Goal: Task Accomplishment & Management: Manage account settings

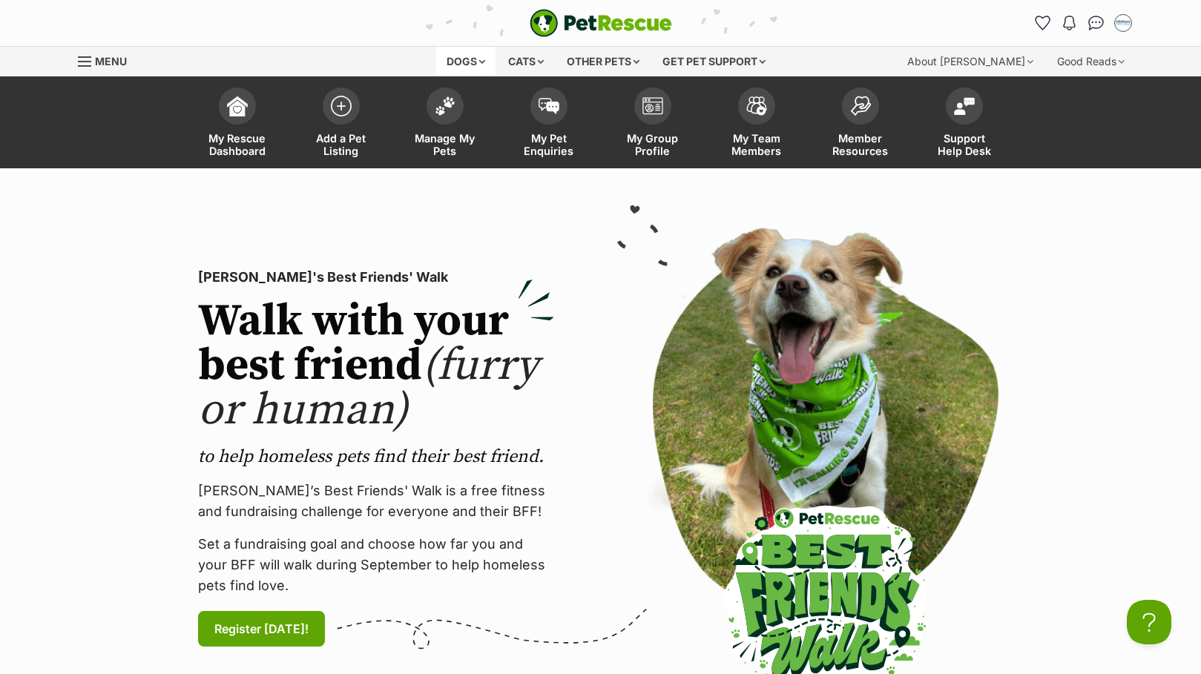
click at [461, 53] on div "Dogs" at bounding box center [465, 62] width 59 height 30
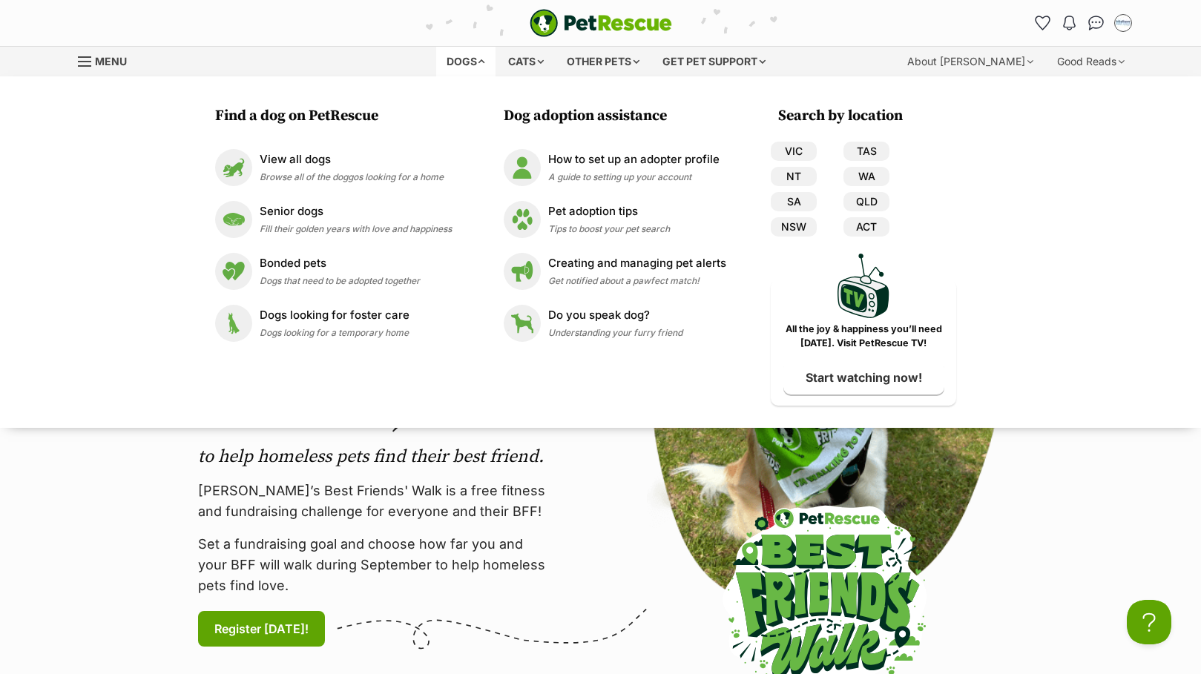
click at [579, 476] on div "PetRescue's Best Friends' Walk Walk with your best friend (furry or human) to h…" at bounding box center [600, 458] width 897 height 485
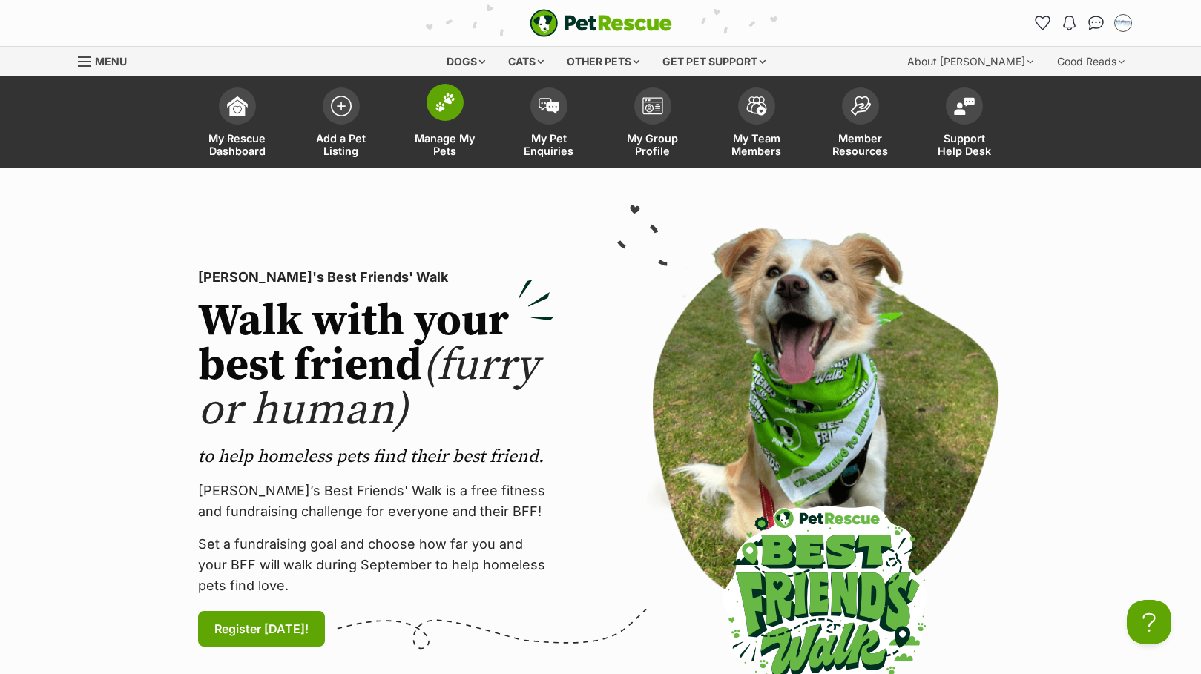
click at [441, 115] on span at bounding box center [444, 102] width 37 height 37
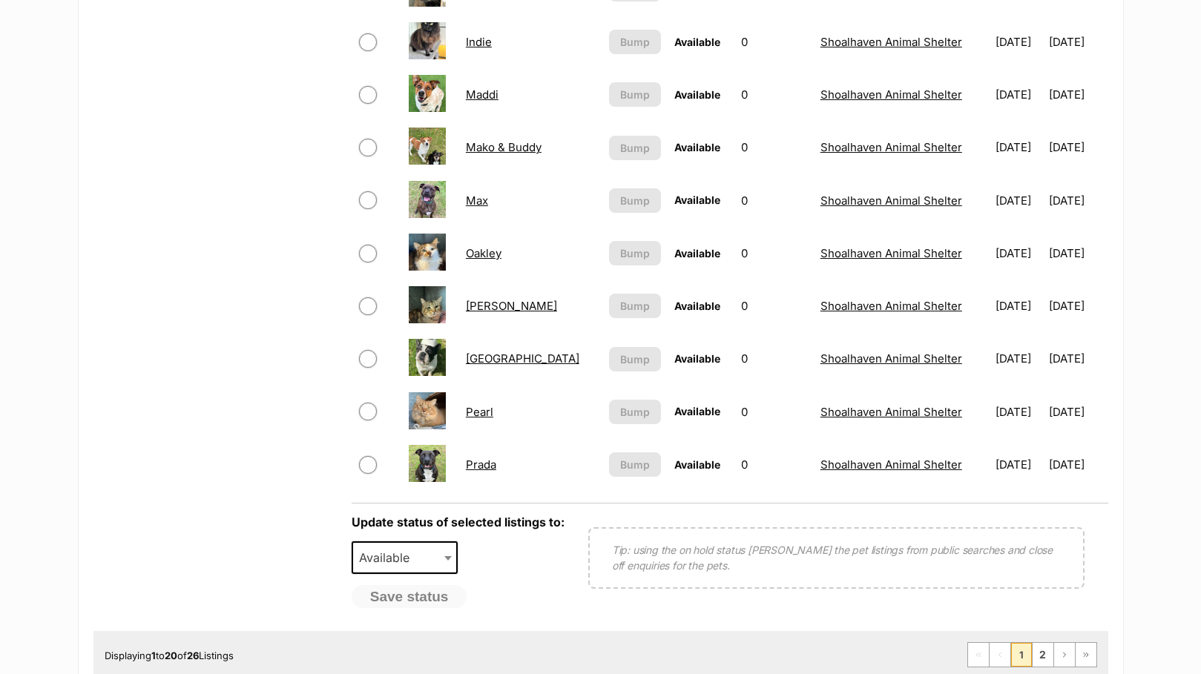
scroll to position [964, 0]
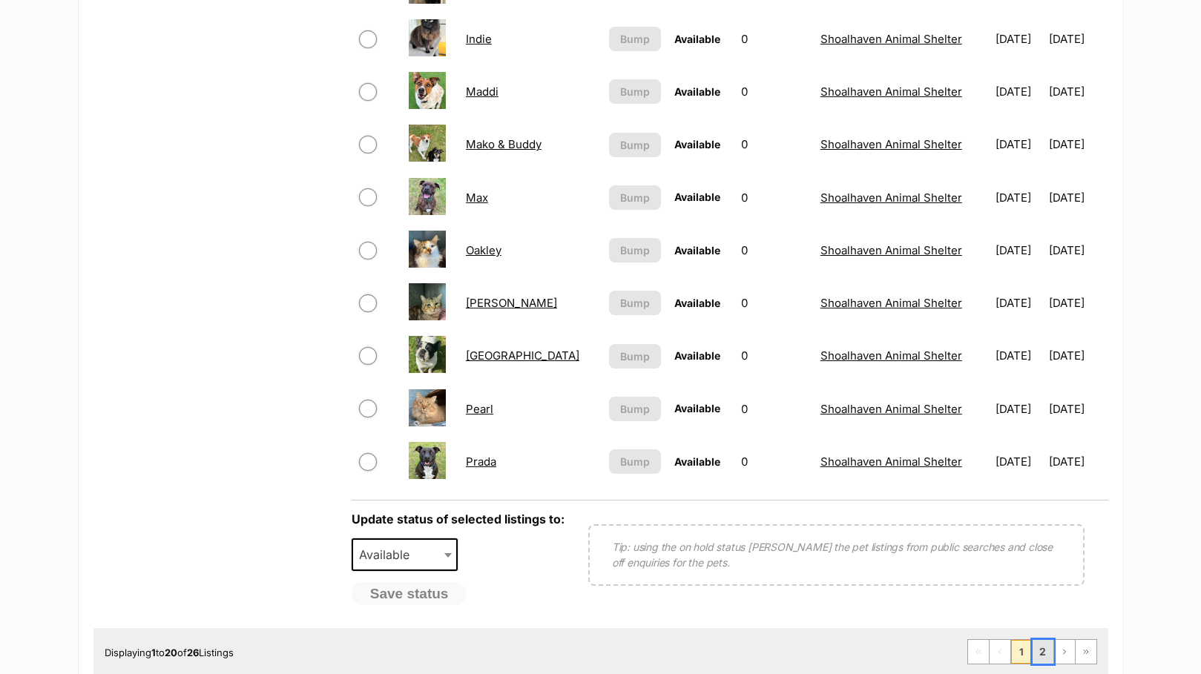
click at [1052, 647] on link "2" at bounding box center [1042, 652] width 21 height 24
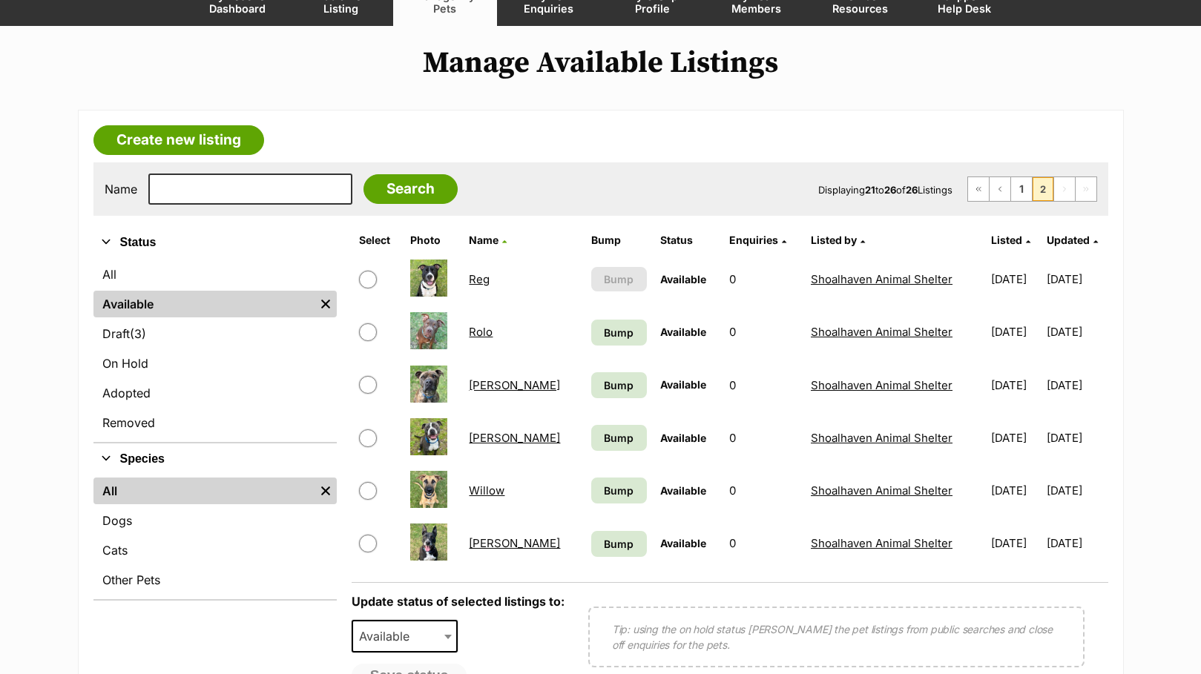
scroll to position [148, 0]
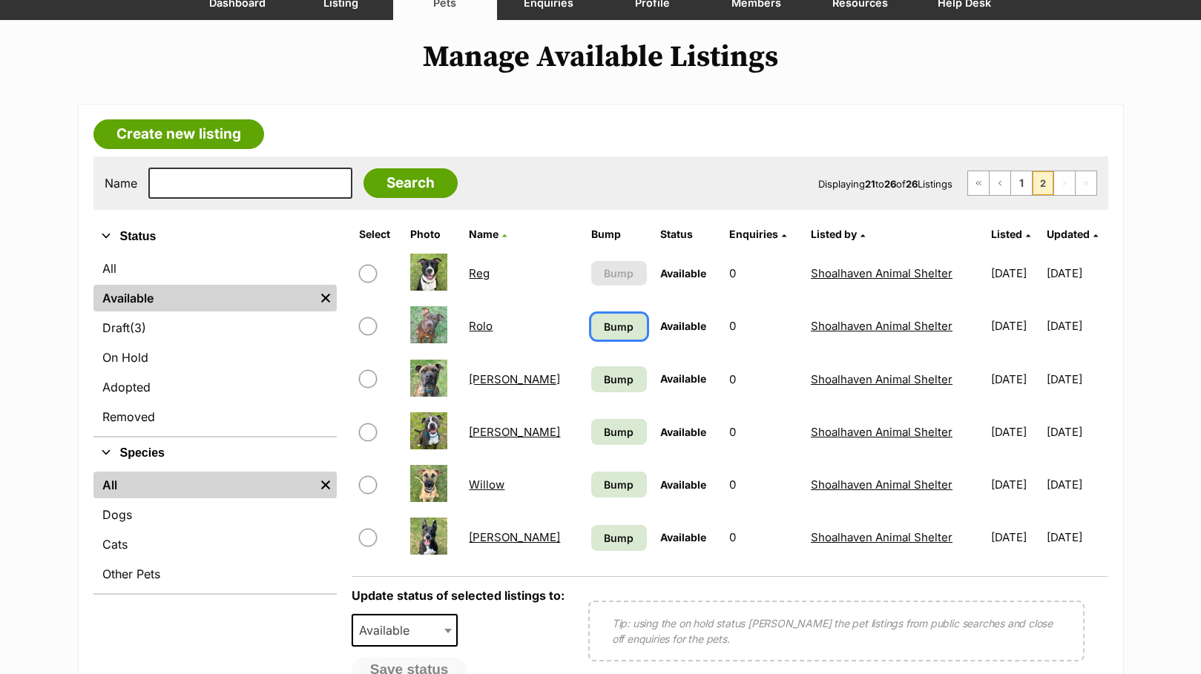
click at [604, 332] on span "Bump" at bounding box center [619, 327] width 30 height 16
click at [604, 383] on span "Bump" at bounding box center [619, 380] width 30 height 16
click at [604, 427] on span "Bump" at bounding box center [619, 432] width 30 height 16
click at [604, 481] on span "Bump" at bounding box center [619, 485] width 30 height 16
click at [604, 538] on span "Bump" at bounding box center [619, 538] width 30 height 16
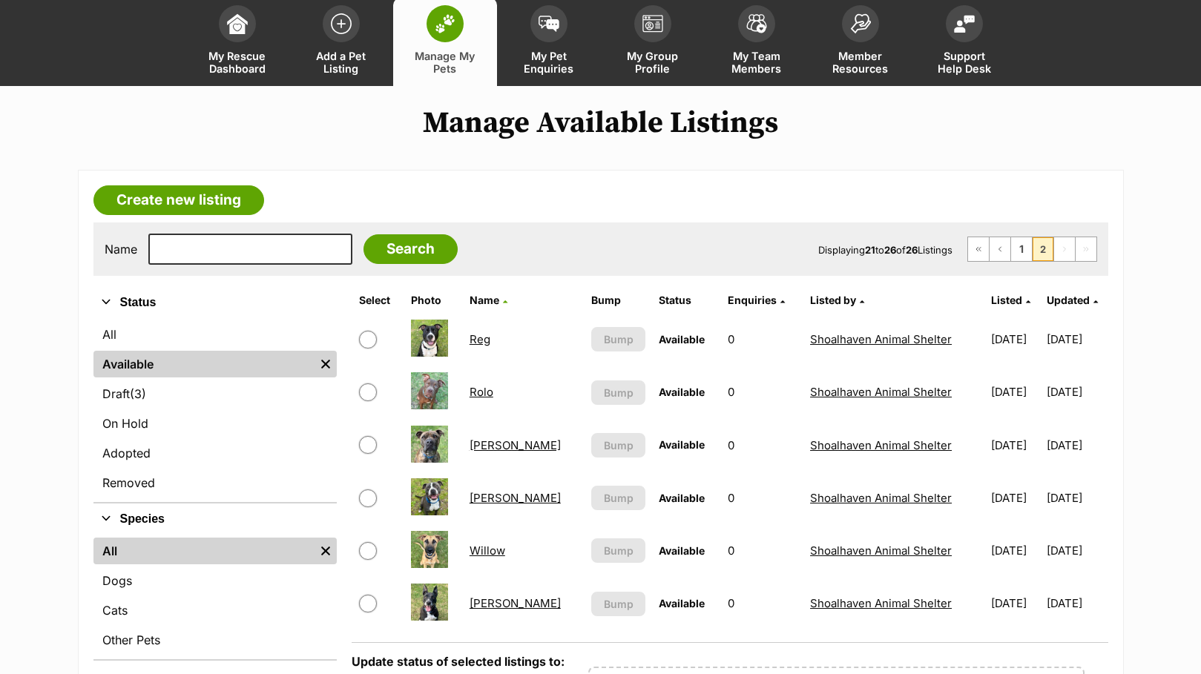
scroll to position [74, 0]
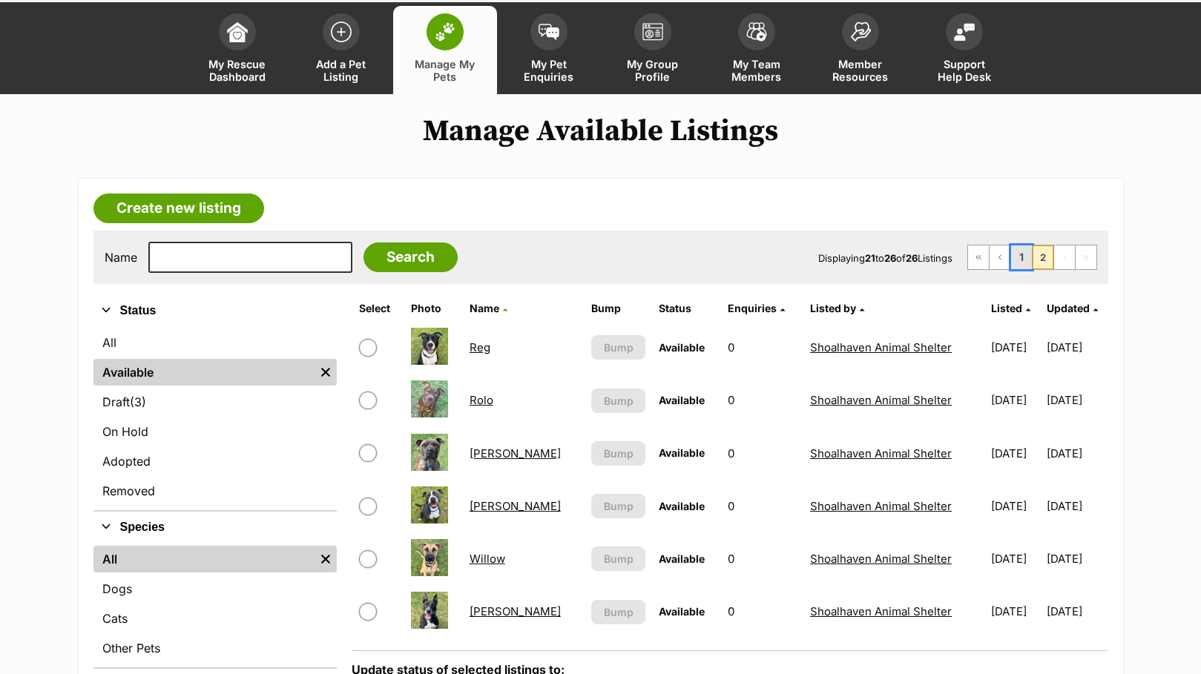
click at [1028, 260] on link "1" at bounding box center [1021, 258] width 21 height 24
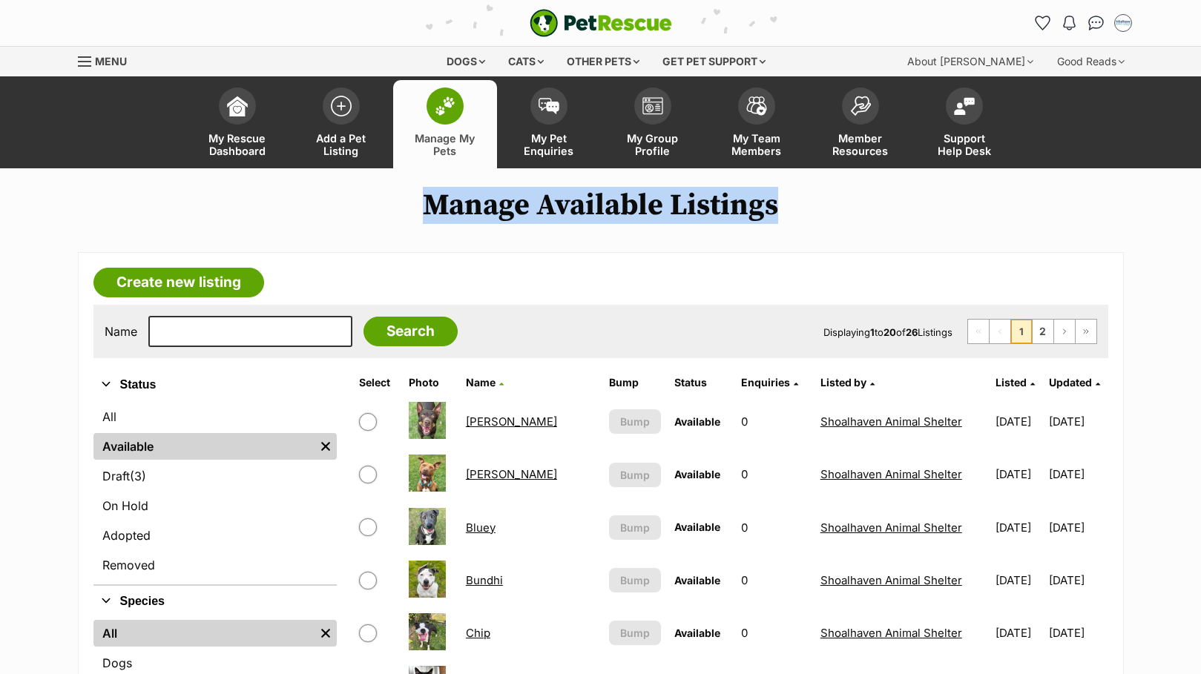
drag, startPoint x: 424, startPoint y: 200, endPoint x: 789, endPoint y: 215, distance: 366.0
click at [789, 215] on h1 "Manage Available Listings" at bounding box center [600, 205] width 1201 height 34
drag, startPoint x: 789, startPoint y: 215, endPoint x: 854, endPoint y: 217, distance: 64.5
click at [854, 217] on h1 "Manage Available Listings" at bounding box center [600, 205] width 1201 height 34
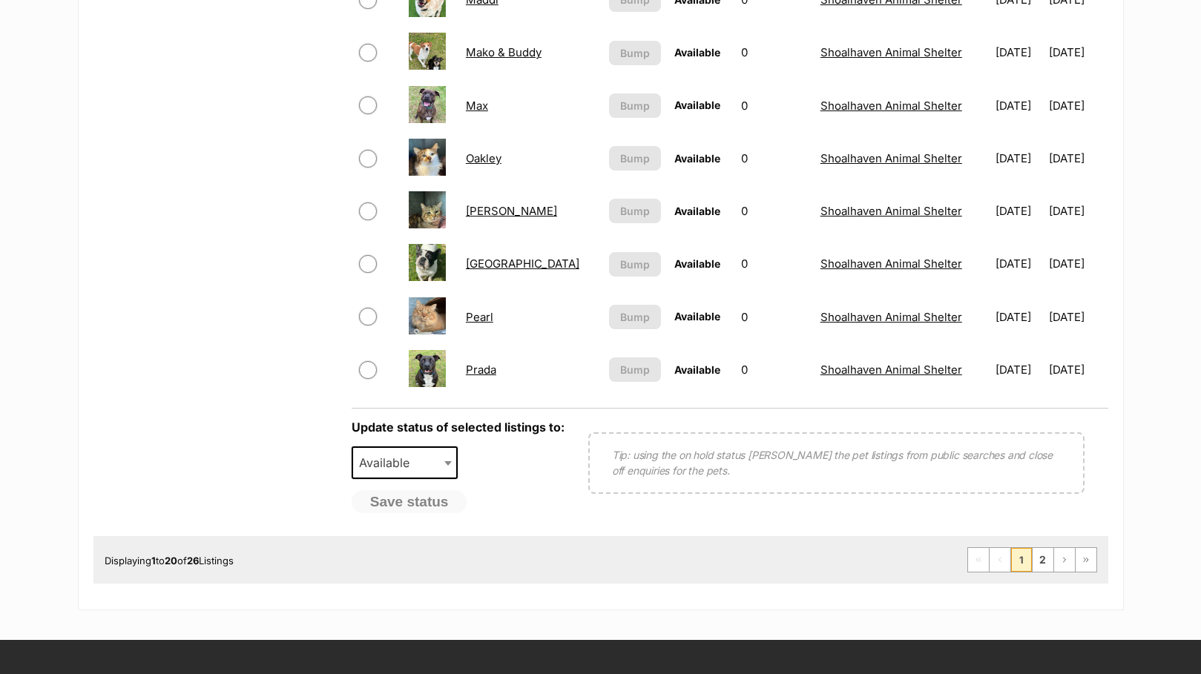
scroll to position [1113, 0]
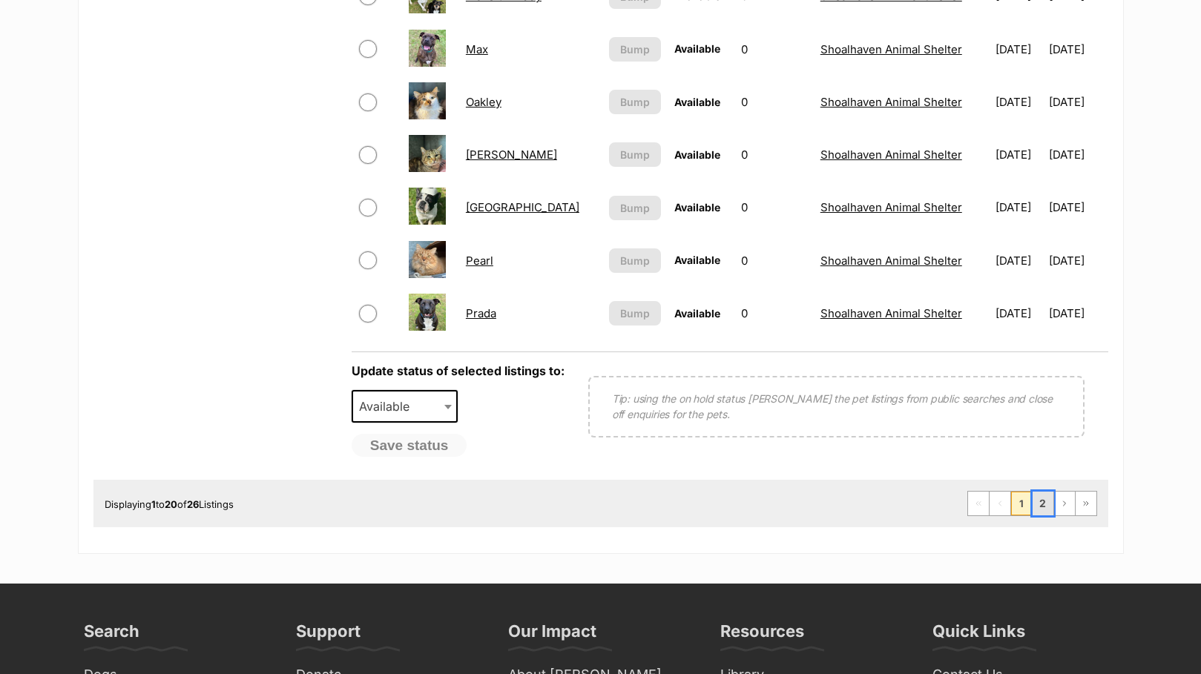
click at [1038, 499] on link "2" at bounding box center [1042, 504] width 21 height 24
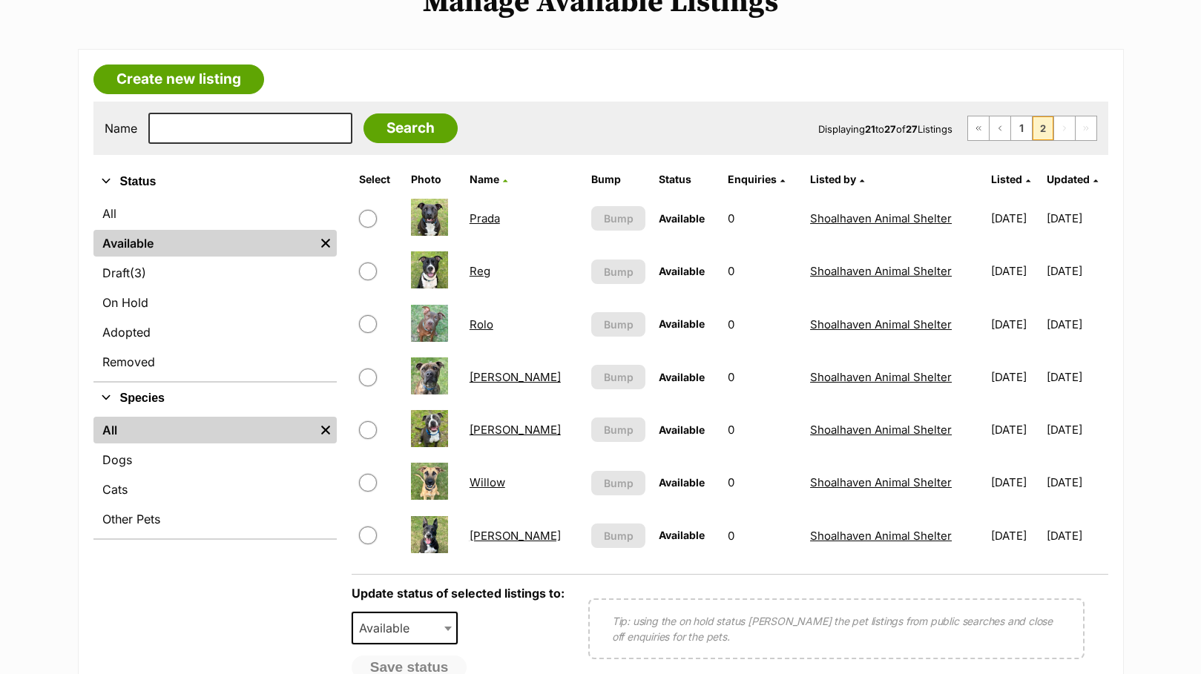
scroll to position [223, 0]
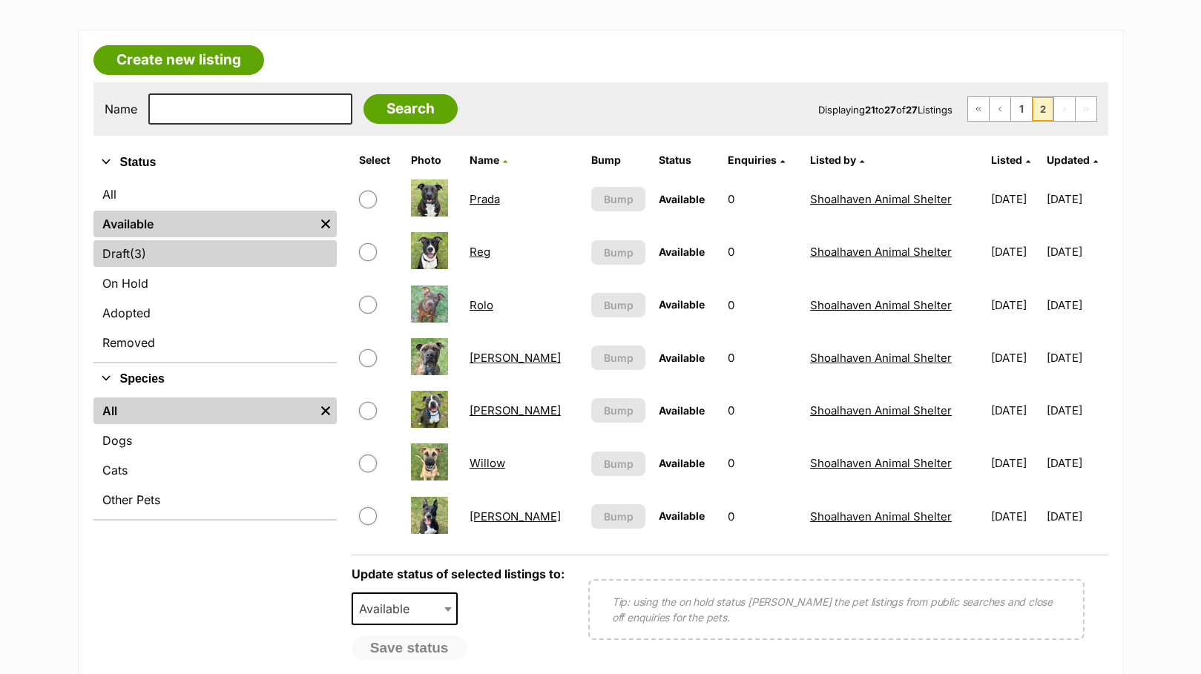
click at [168, 246] on link "Draft (3) Items" at bounding box center [214, 253] width 243 height 27
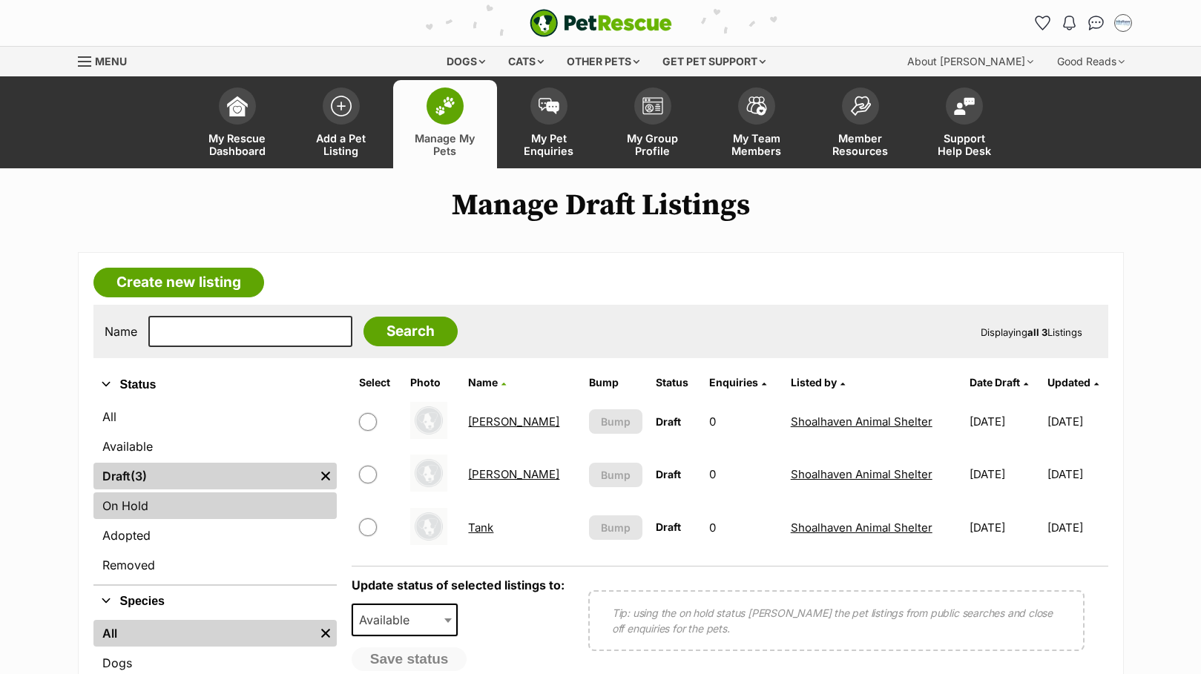
click at [147, 504] on link "On Hold" at bounding box center [214, 505] width 243 height 27
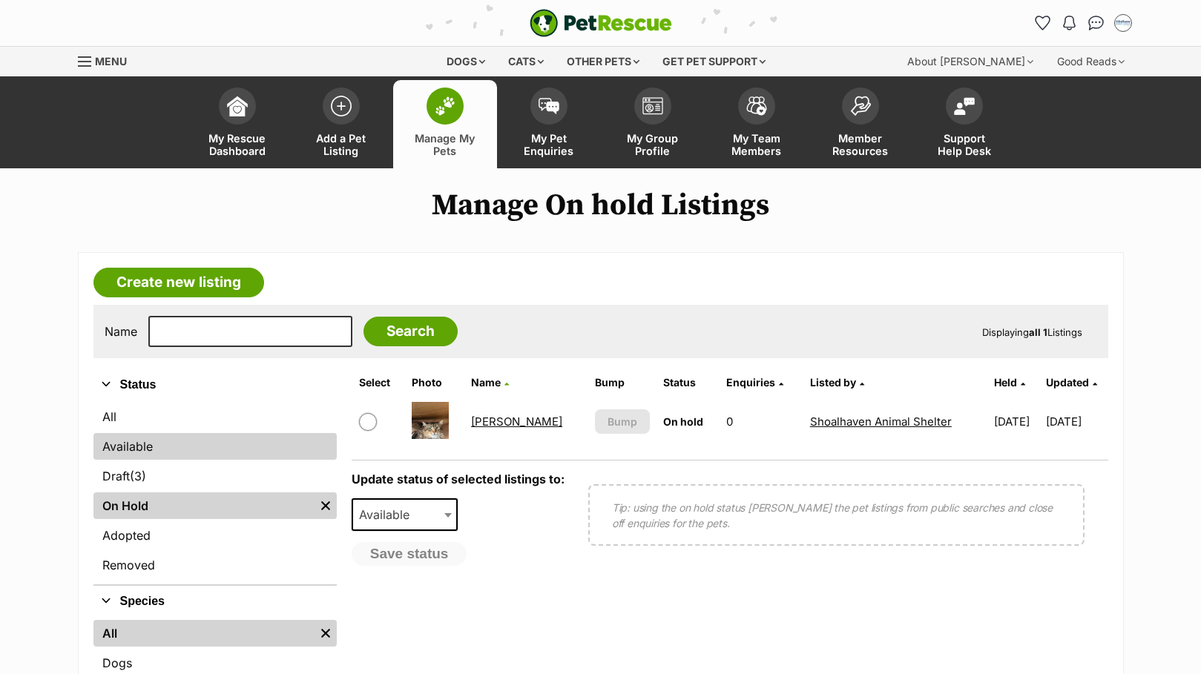
click at [122, 442] on link "Available" at bounding box center [214, 446] width 243 height 27
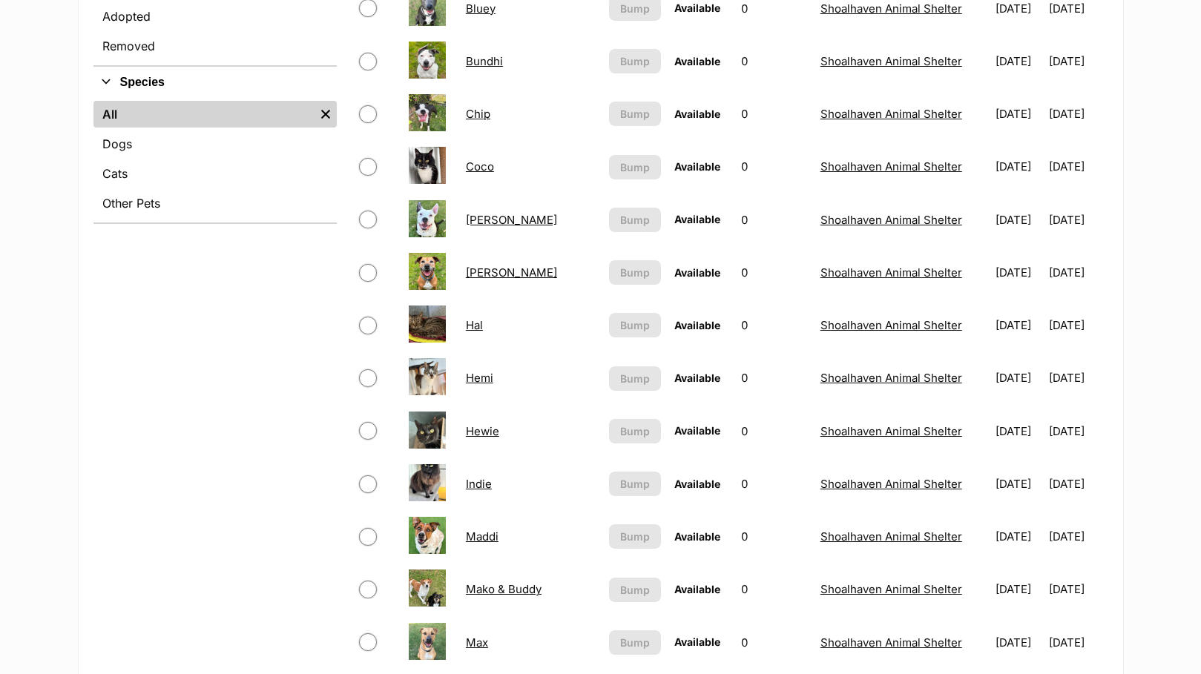
scroll to position [964, 0]
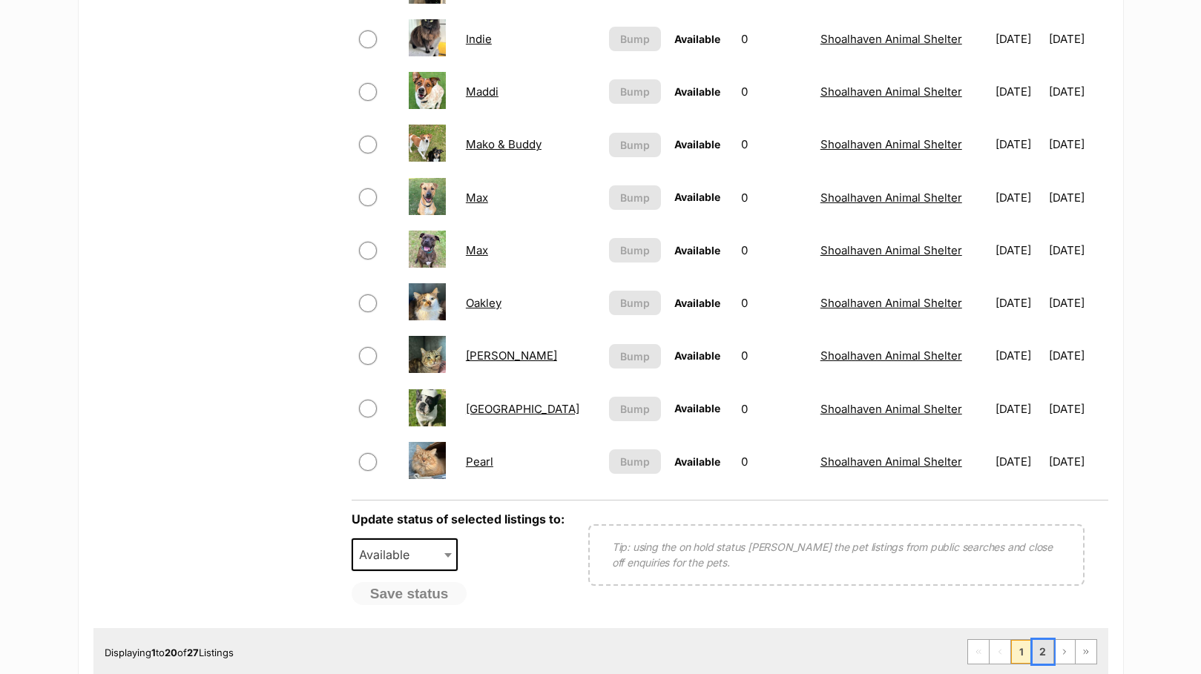
click at [1046, 658] on link "2" at bounding box center [1042, 652] width 21 height 24
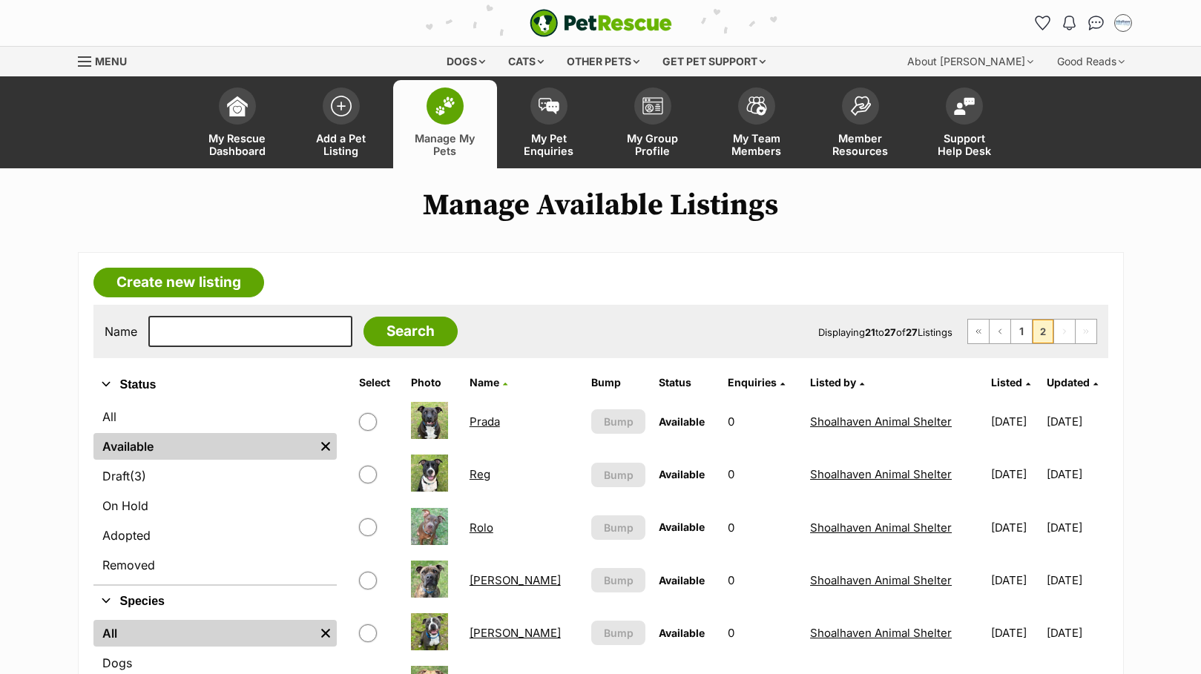
click at [142, 445] on link "Available" at bounding box center [203, 446] width 221 height 27
